Goal: Task Accomplishment & Management: Manage account settings

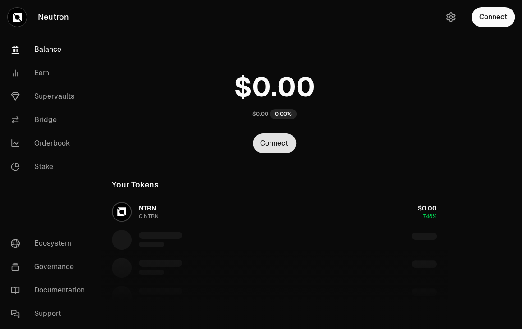
click at [262, 134] on button "Connect" at bounding box center [274, 144] width 43 height 20
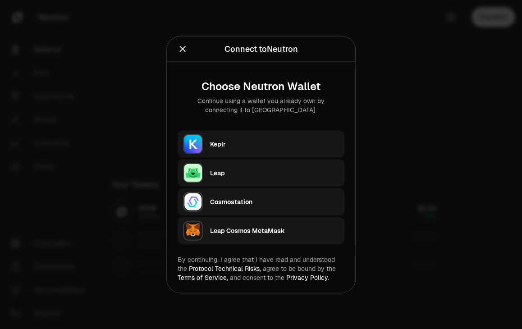
click at [258, 147] on div "Keplr" at bounding box center [274, 144] width 129 height 9
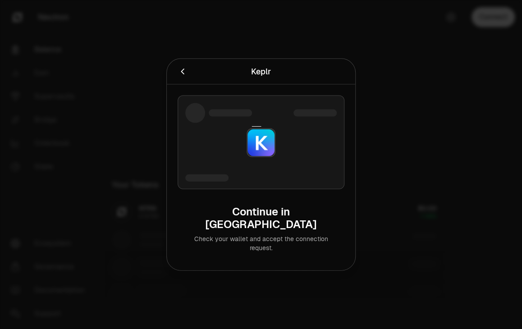
click at [259, 152] on img at bounding box center [261, 142] width 27 height 27
click at [260, 206] on div "Continue in [GEOGRAPHIC_DATA]" at bounding box center [261, 218] width 152 height 25
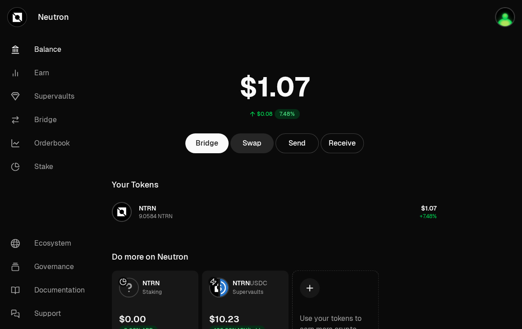
click at [235, 313] on div "$10.23 102.92% APY/hold" at bounding box center [237, 324] width 56 height 23
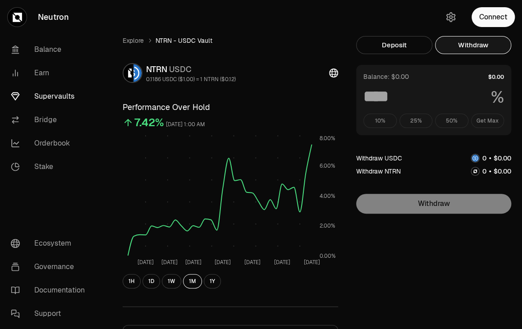
click at [438, 37] on button "Withdraw" at bounding box center [473, 45] width 76 height 18
click at [445, 114] on div "10% 25% 50% Get Max" at bounding box center [434, 121] width 141 height 14
click at [41, 132] on link "Orderbook" at bounding box center [51, 143] width 94 height 23
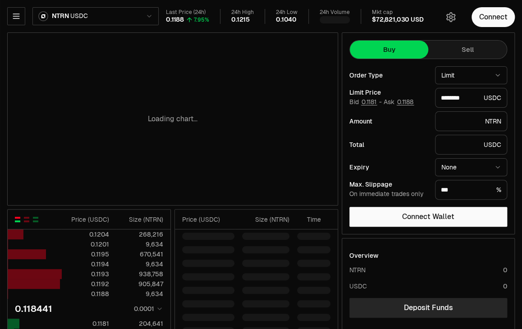
click at [491, 41] on button "Sell" at bounding box center [467, 50] width 78 height 18
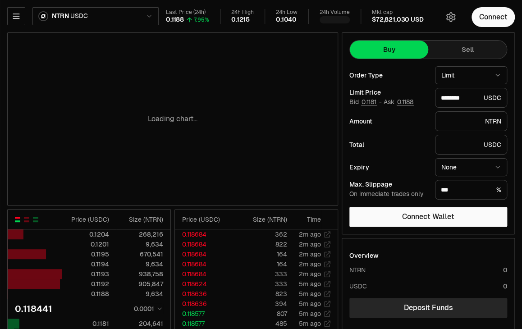
type input "********"
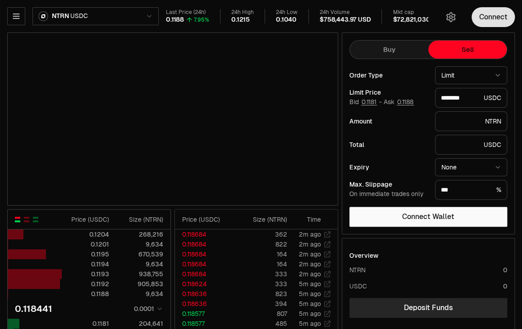
click at [508, 10] on button "Connect" at bounding box center [493, 17] width 43 height 20
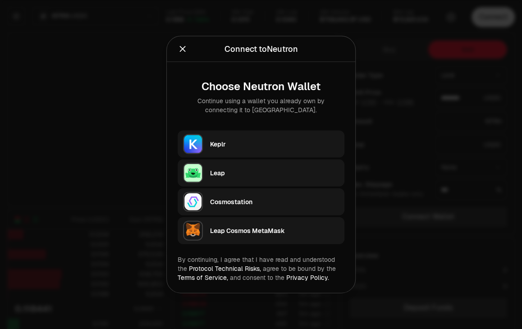
click at [256, 148] on div "Keplr" at bounding box center [274, 144] width 129 height 9
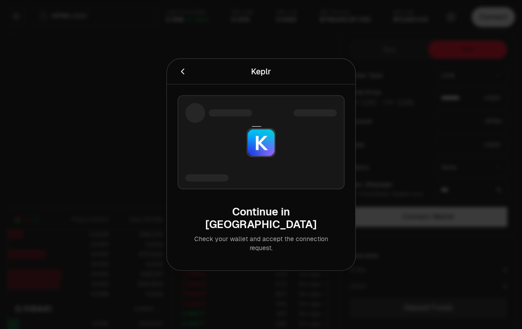
click at [217, 60] on div at bounding box center [261, 164] width 522 height 329
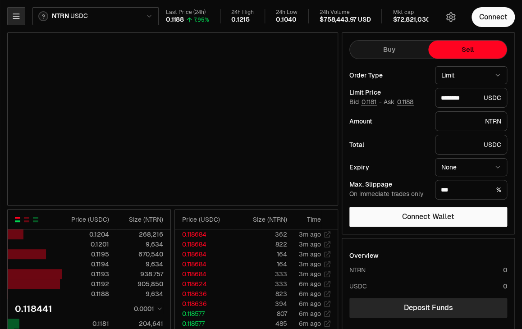
click at [14, 17] on button "button" at bounding box center [16, 16] width 18 height 18
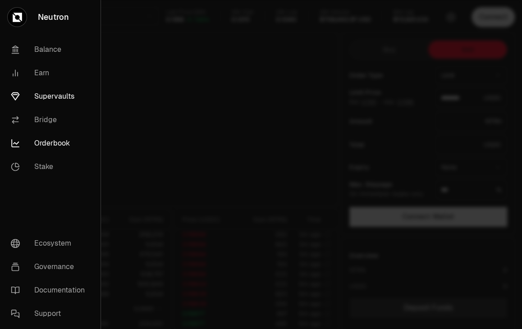
click at [36, 85] on link "Supervaults" at bounding box center [50, 96] width 93 height 23
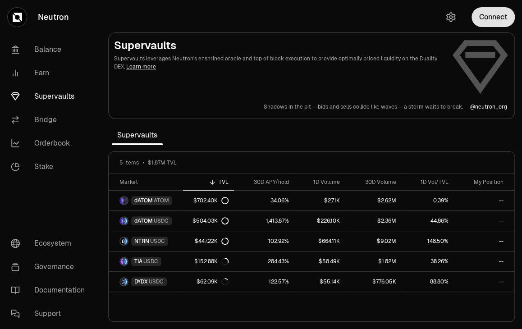
click at [503, 13] on button "Connect" at bounding box center [493, 17] width 43 height 20
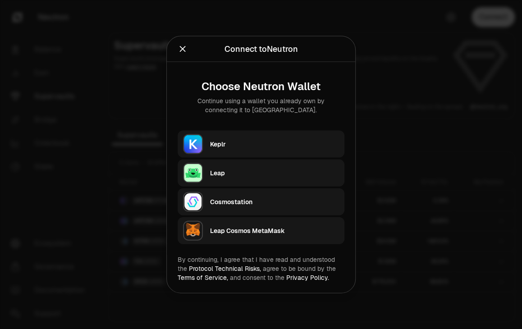
click at [251, 149] on div "Keplr" at bounding box center [274, 144] width 129 height 9
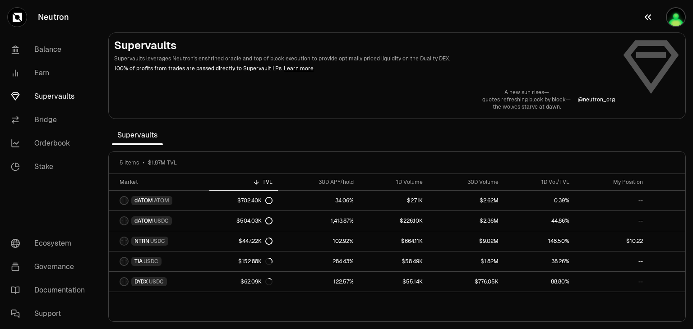
click at [522, 18] on img "button" at bounding box center [676, 17] width 18 height 18
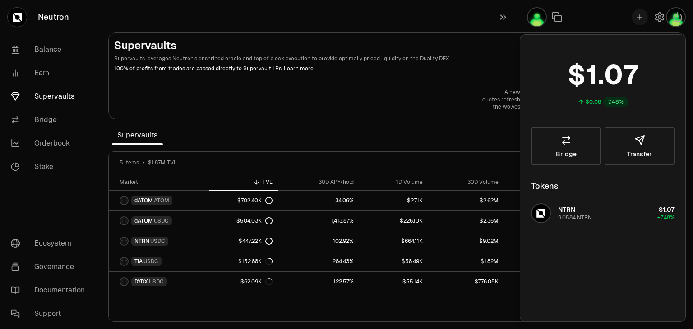
click at [520, 47] on header "Supervaults Supervaults leverages Neutron's enshrined oracle and top of block e…" at bounding box center [364, 55] width 501 height 34
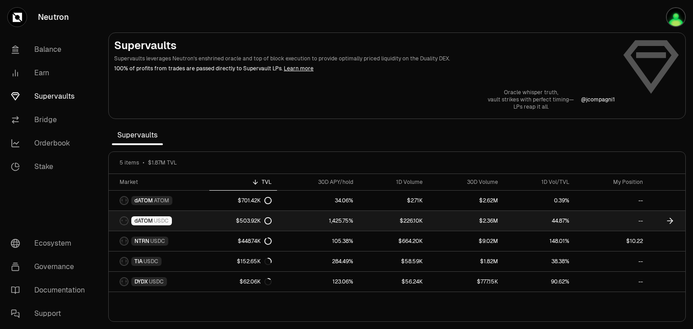
click at [148, 211] on link "dATOM USDC" at bounding box center [159, 221] width 101 height 20
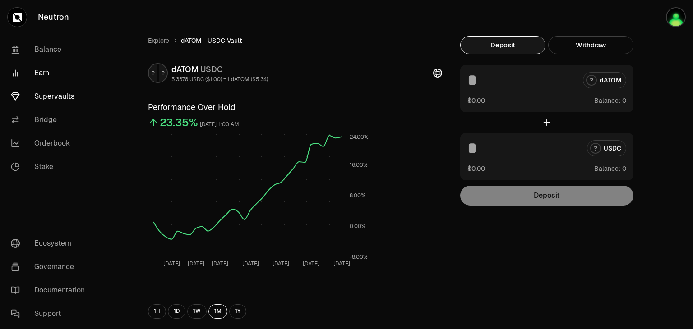
click at [32, 61] on link "Earn" at bounding box center [51, 72] width 94 height 23
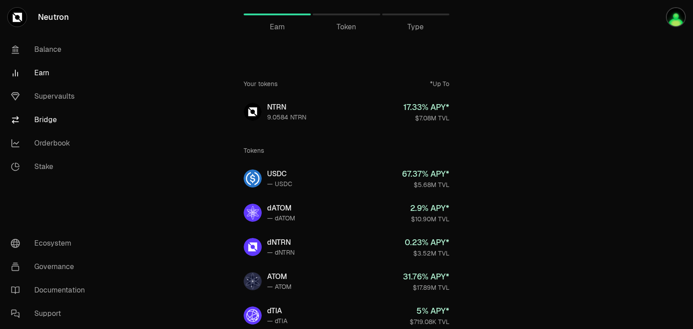
click at [38, 108] on link "Bridge" at bounding box center [51, 119] width 94 height 23
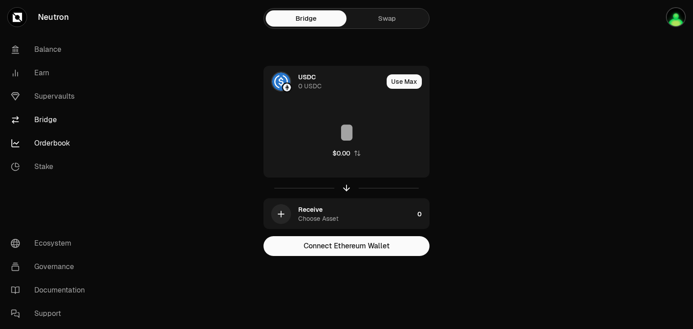
click at [43, 132] on link "Orderbook" at bounding box center [51, 143] width 94 height 23
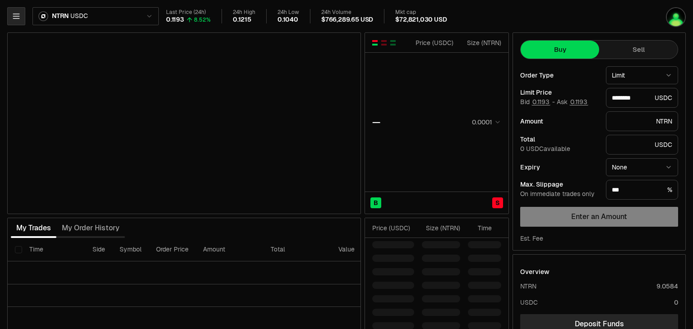
click at [12, 13] on icon "button" at bounding box center [16, 16] width 9 height 9
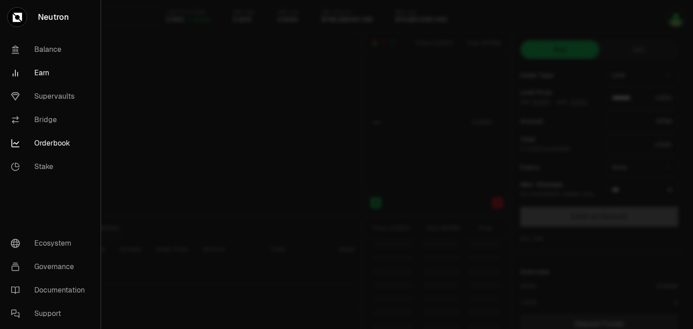
type input "********"
click at [35, 85] on link "Supervaults" at bounding box center [50, 96] width 93 height 23
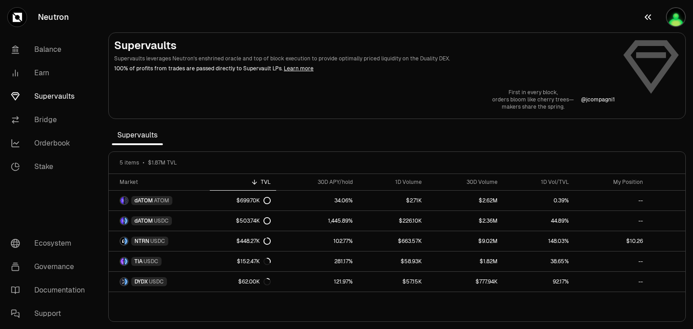
click at [522, 10] on img "button" at bounding box center [676, 17] width 18 height 18
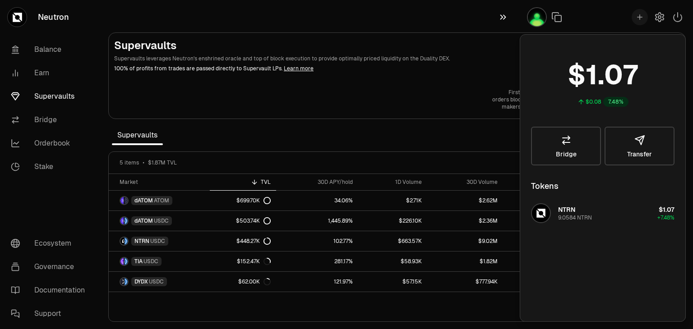
click at [508, 13] on icon "button" at bounding box center [503, 17] width 10 height 11
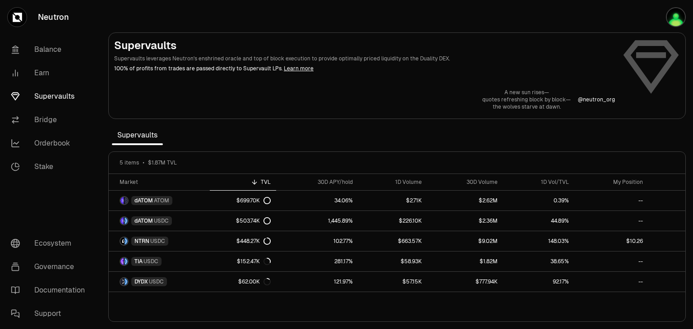
click at [13, 15] on icon at bounding box center [17, 17] width 9 height 9
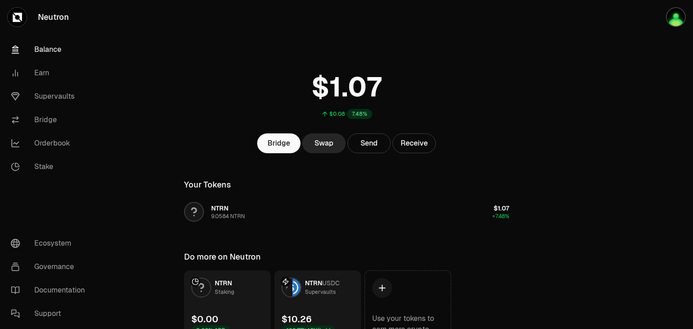
click at [325, 288] on div "Supervaults" at bounding box center [320, 292] width 31 height 9
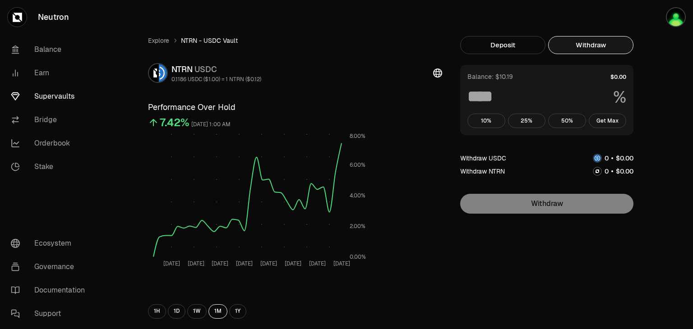
click at [522, 36] on button "Withdraw" at bounding box center [590, 45] width 85 height 18
click at [522, 114] on button "Get Max" at bounding box center [608, 121] width 38 height 14
type input "***"
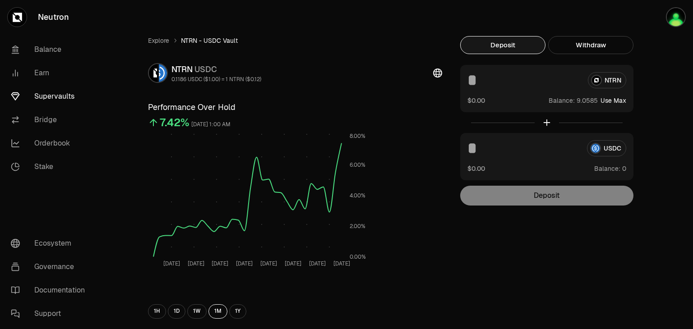
click at [460, 36] on button "Deposit" at bounding box center [502, 45] width 85 height 18
